Goal: Information Seeking & Learning: Learn about a topic

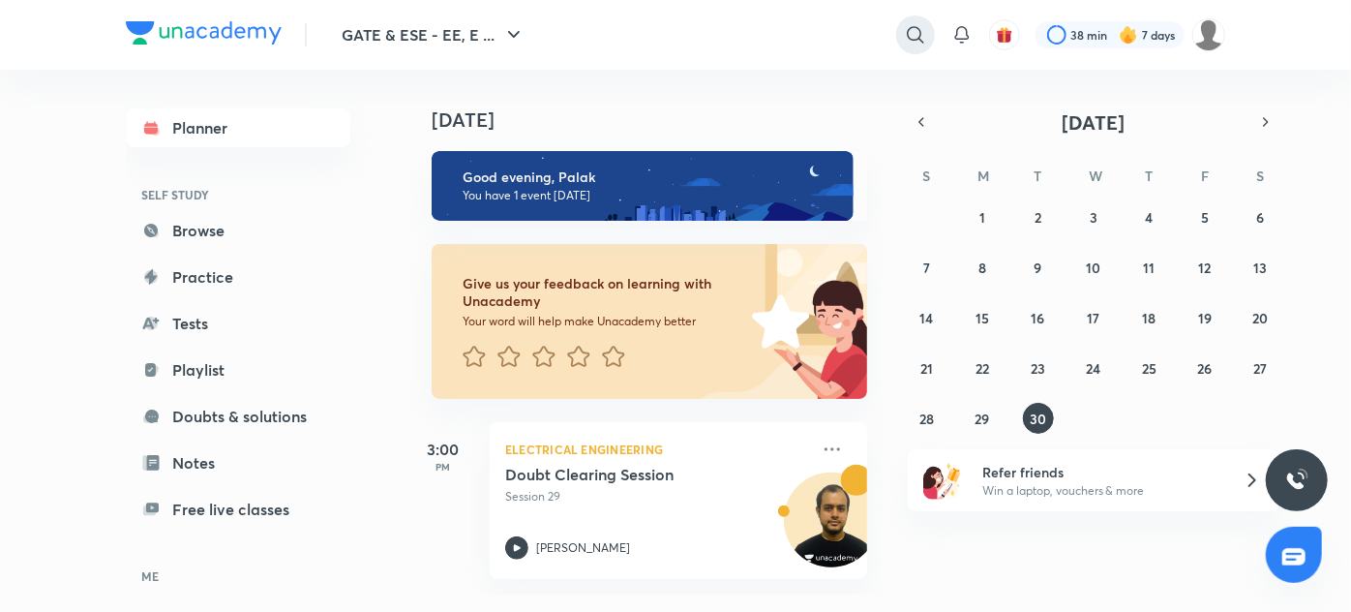
click at [919, 45] on icon at bounding box center [915, 34] width 23 height 23
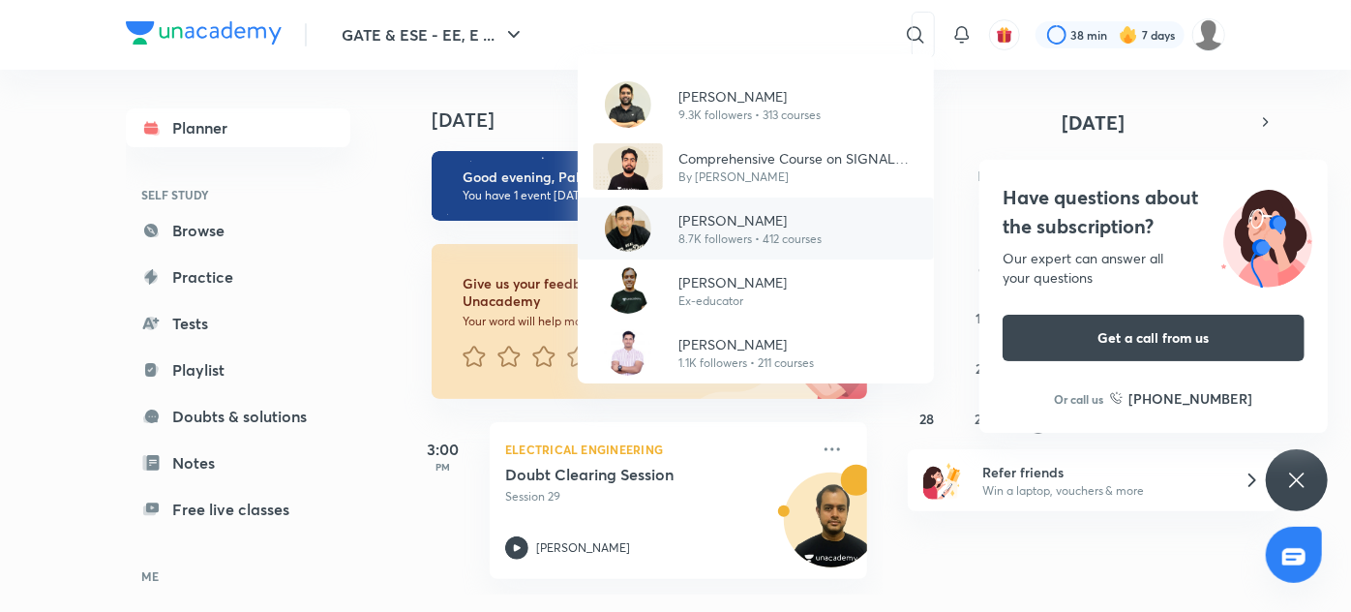
click at [712, 214] on p "[PERSON_NAME]" at bounding box center [750, 220] width 143 height 20
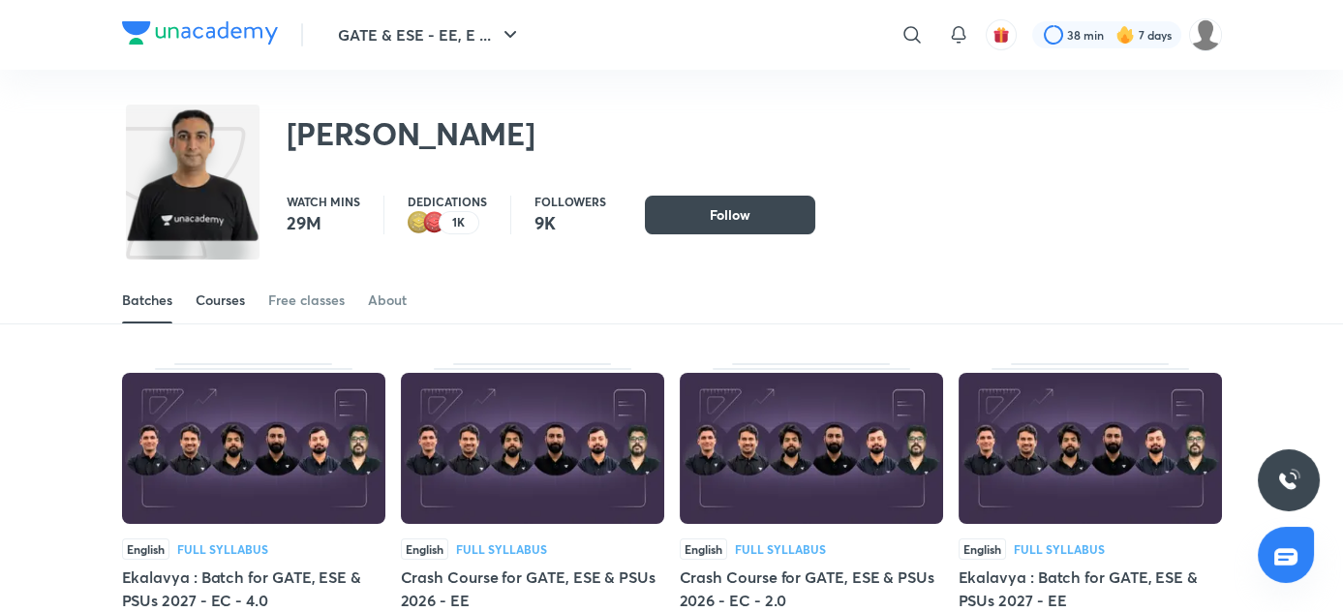
click at [236, 307] on div "Courses" at bounding box center [220, 299] width 49 height 19
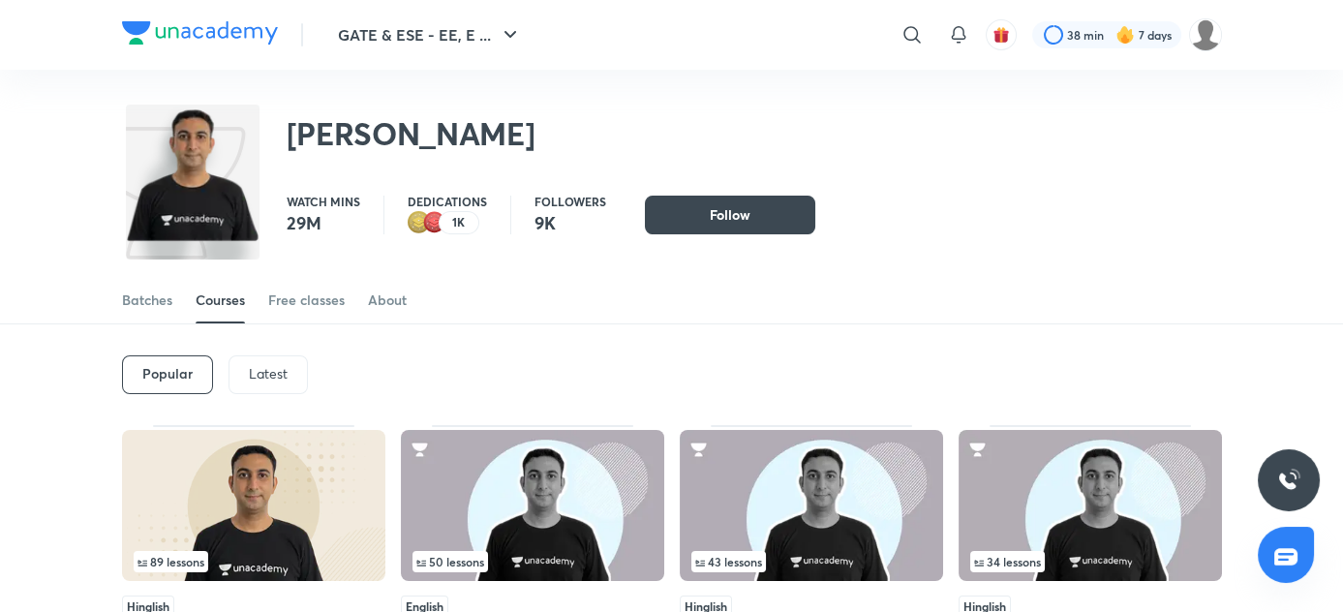
click at [278, 373] on p "Latest" at bounding box center [268, 373] width 39 height 15
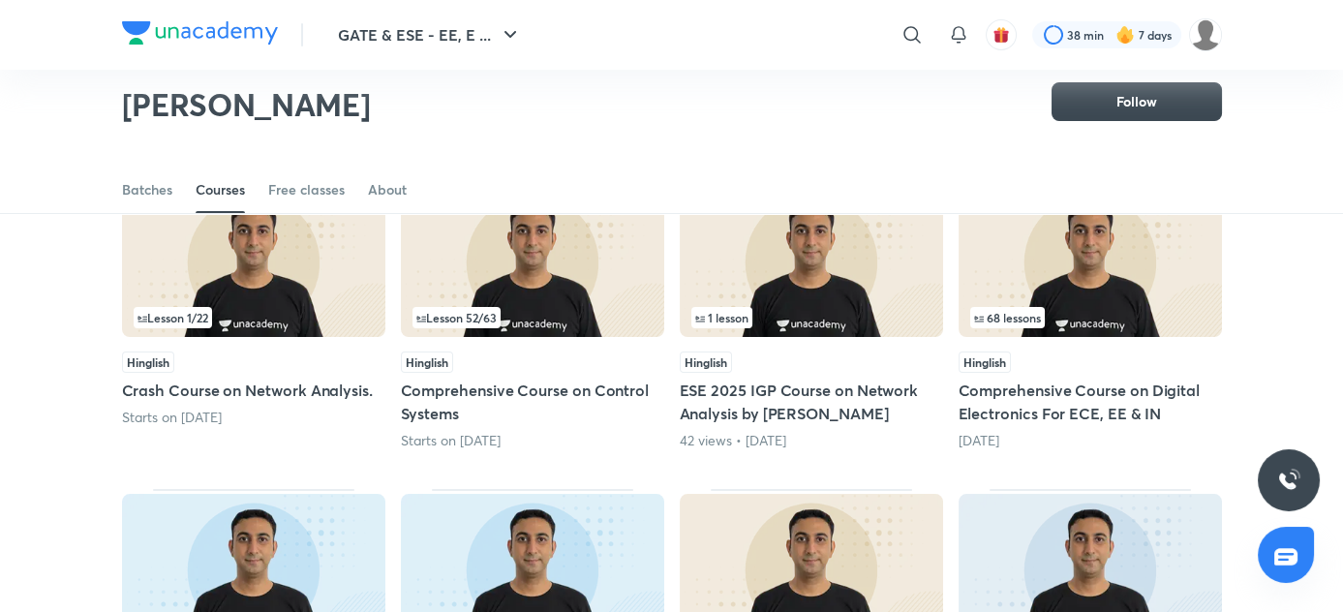
scroll to position [184, 0]
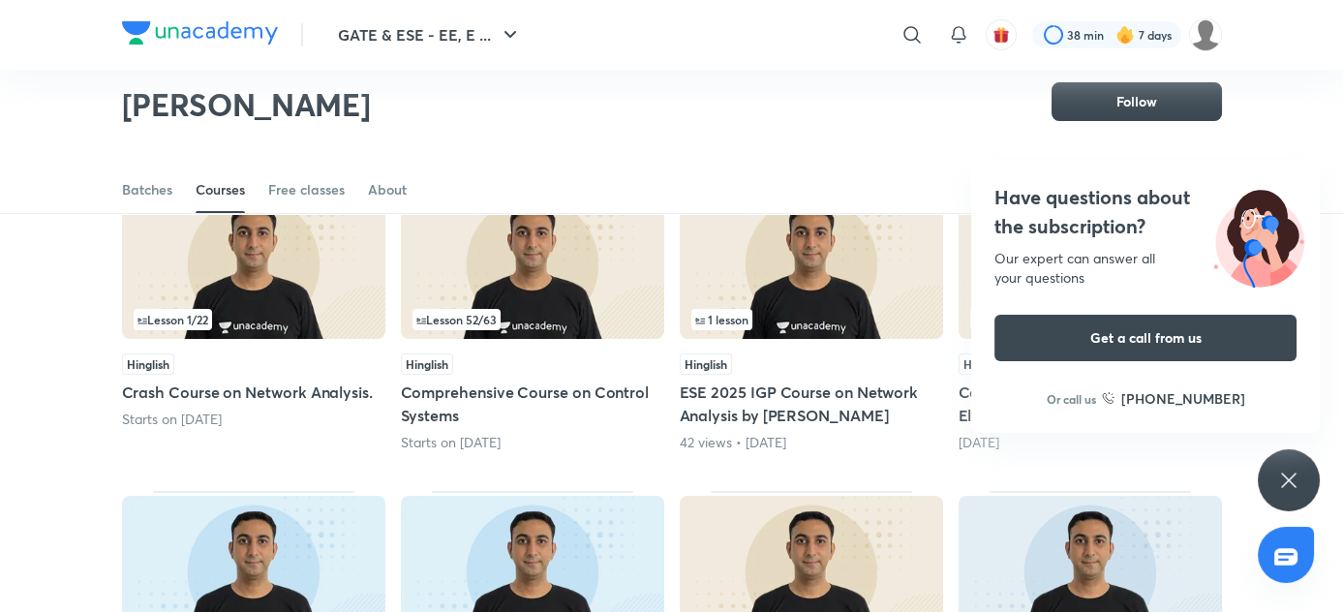
click at [641, 281] on img at bounding box center [532, 263] width 263 height 151
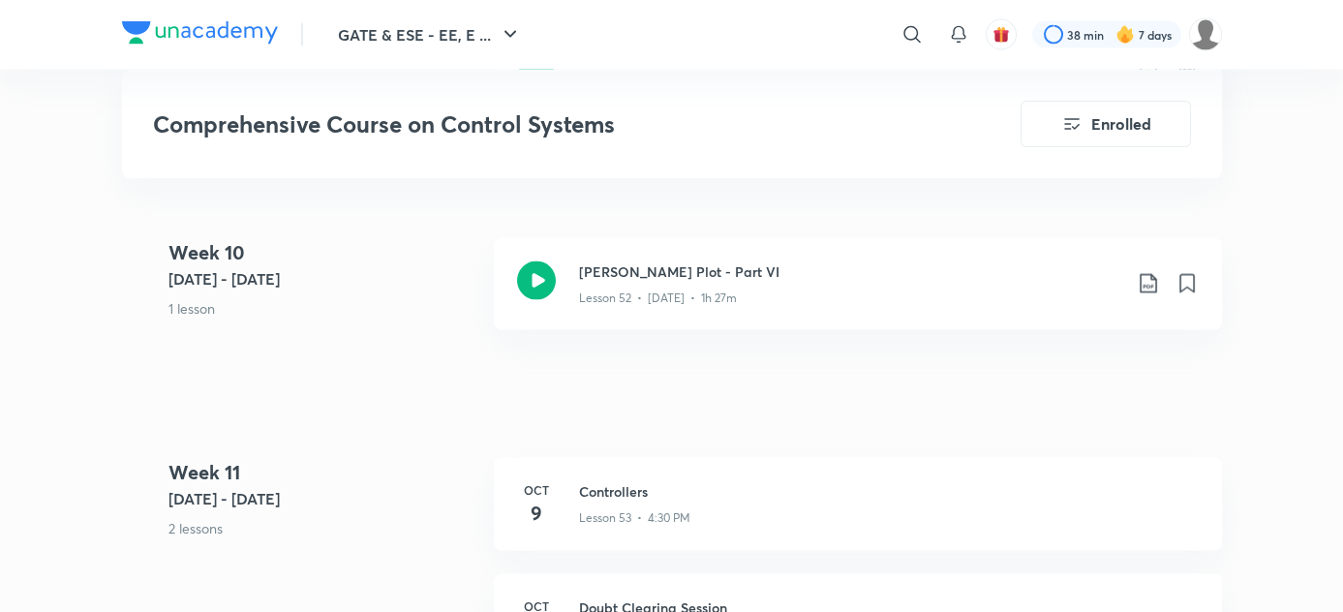
scroll to position [7797, 0]
click at [641, 281] on div "Lesson 52 • [DATE] • 1h 27m" at bounding box center [850, 293] width 542 height 25
click at [1148, 278] on icon at bounding box center [1148, 282] width 23 height 23
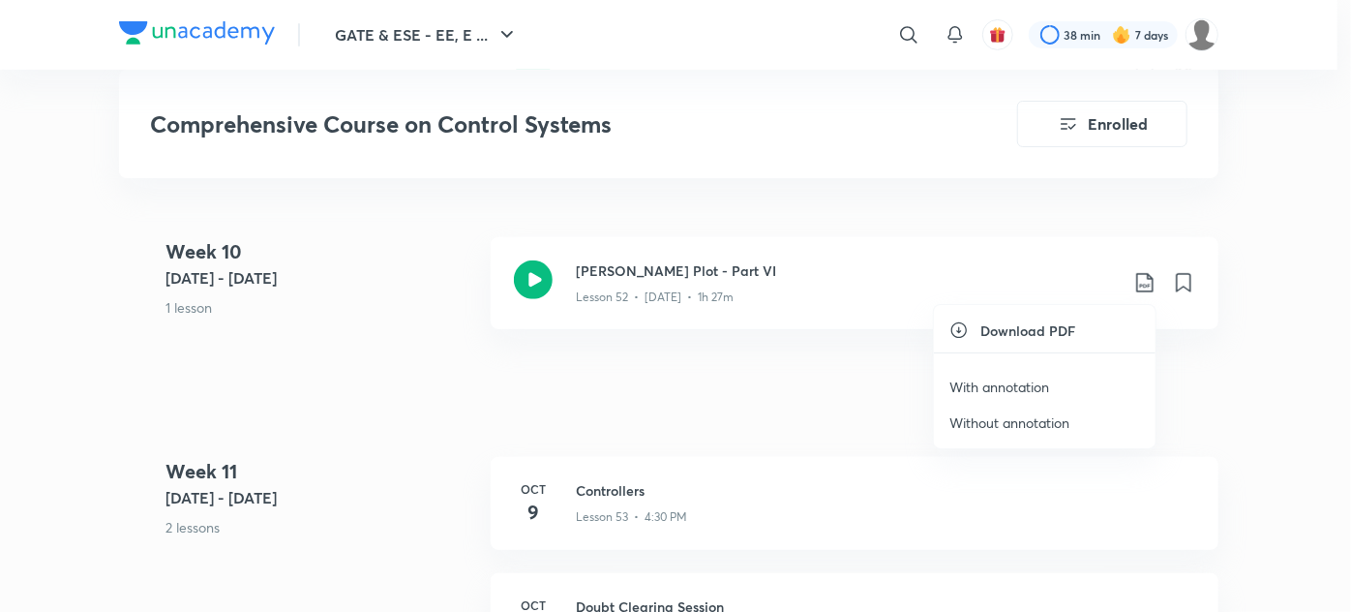
click at [1008, 389] on p "With annotation" at bounding box center [1000, 387] width 100 height 20
